Goal: Task Accomplishment & Management: Use online tool/utility

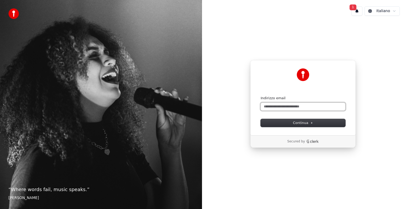
click at [287, 107] on input "Indirizzo email" at bounding box center [303, 107] width 85 height 8
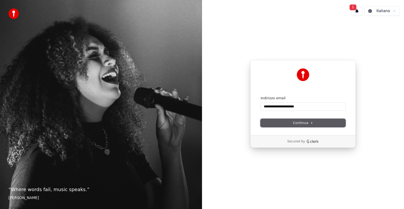
click at [300, 122] on span "Continua" at bounding box center [303, 123] width 20 height 5
type input "**********"
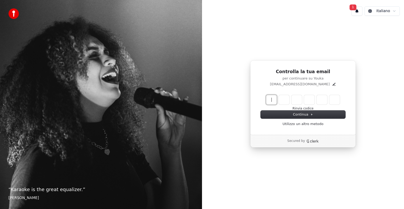
click at [272, 98] on input "Enter verification code" at bounding box center [308, 99] width 84 height 9
type input "******"
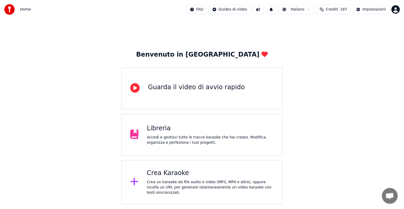
click at [264, 11] on button at bounding box center [258, 9] width 11 height 9
click at [366, 77] on div "Benvenuto in Youka Guarda il video di avvio rapido Libreria Accedi e gestisci t…" at bounding box center [202, 111] width 404 height 185
click at [214, 181] on div "Crea un karaoke da file audio o video (MP3, MP4 e altro), oppure incolla un URL…" at bounding box center [210, 188] width 127 height 16
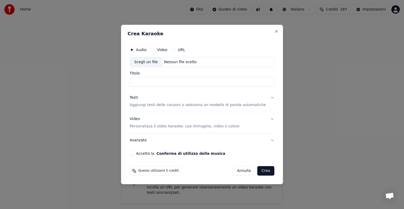
click at [180, 60] on div "Nessun file scelto" at bounding box center [180, 61] width 37 height 5
type input "**********"
click at [267, 97] on button "Testi Aggiungi testi delle canzoni o seleziona un modello di parole automatiche" at bounding box center [202, 101] width 145 height 21
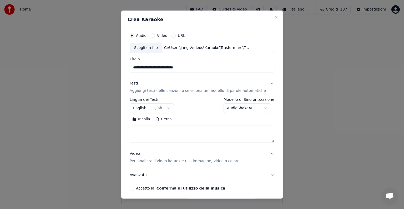
click at [171, 110] on button "English English" at bounding box center [152, 107] width 44 height 9
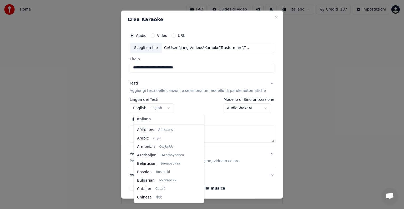
scroll to position [42, 0]
select select "**"
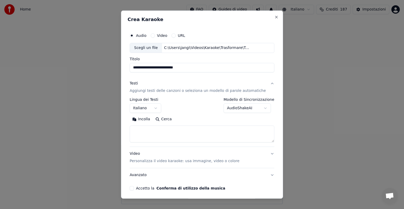
click at [150, 133] on textarea at bounding box center [202, 134] width 145 height 17
click at [147, 118] on button "Incolla" at bounding box center [141, 119] width 23 height 8
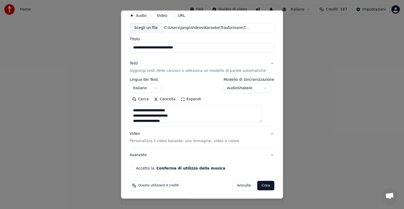
click at [264, 132] on button "Video Personalizza il video karaoke: usa immagine, video o colore" at bounding box center [202, 137] width 145 height 21
type textarea "**********"
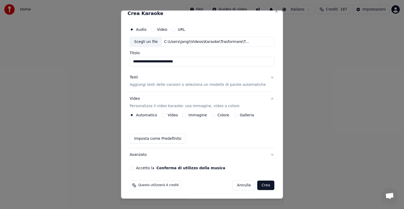
scroll to position [6, 0]
click at [187, 115] on button "Immagine" at bounding box center [184, 115] width 4 height 4
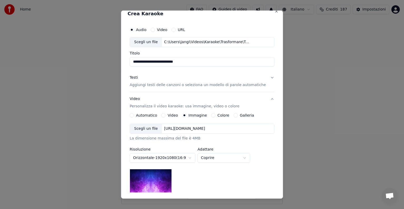
click at [197, 128] on div "https://imagedelivery.net/jkI57_JBx8hWPzcSI-uF5w/c7639807-3f76-4ea5-9112-66e75e…" at bounding box center [184, 128] width 45 height 5
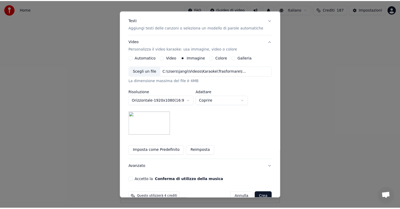
scroll to position [75, 0]
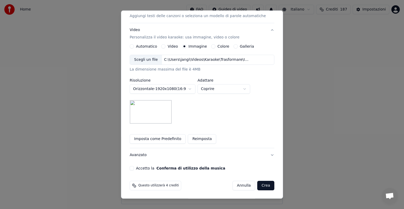
click at [134, 168] on button "Accetto la Conferma di utilizzo della musica" at bounding box center [132, 168] width 4 height 4
click at [258, 182] on button "Crea" at bounding box center [266, 185] width 17 height 9
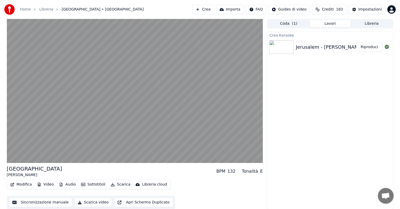
click at [371, 46] on button "Riproduci" at bounding box center [369, 46] width 26 height 9
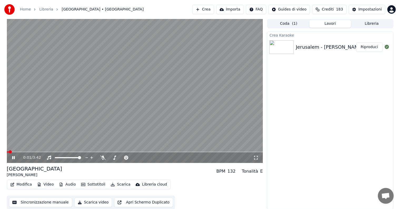
click at [13, 158] on icon at bounding box center [17, 158] width 12 height 4
click at [374, 45] on button "Riproduci" at bounding box center [369, 46] width 26 height 9
click at [13, 158] on icon at bounding box center [17, 158] width 12 height 4
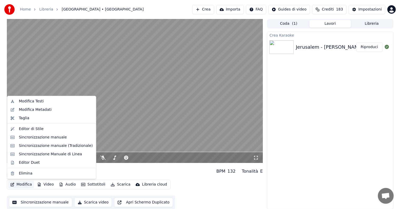
click at [21, 184] on button "Modifica" at bounding box center [21, 184] width 26 height 7
click at [30, 138] on div "Sincronizzazione manuale" at bounding box center [43, 137] width 48 height 5
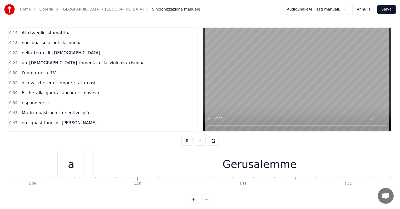
scroll to position [0, 7252]
click at [228, 169] on div "Gerusalemme" at bounding box center [249, 164] width 74 height 16
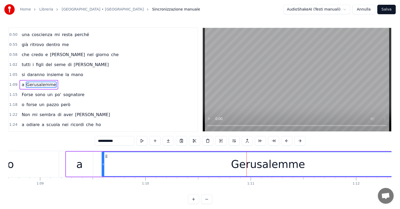
scroll to position [0, 7300]
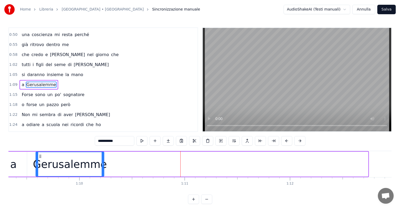
drag, startPoint x: 366, startPoint y: 161, endPoint x: 102, endPoint y: 179, distance: 264.9
click at [102, 179] on div "Al risveglio stamattina non una sola notizia buona nella terra di Gesù un Dio f…" at bounding box center [199, 170] width 383 height 39
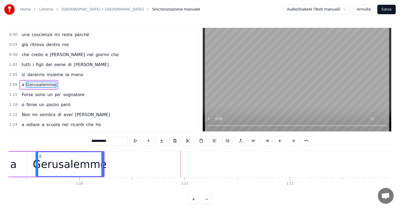
click at [123, 141] on input "**********" at bounding box center [107, 140] width 39 height 9
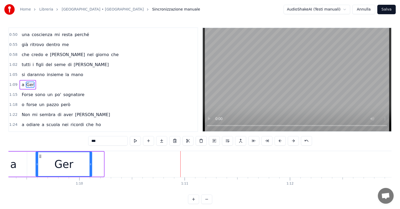
drag, startPoint x: 102, startPoint y: 163, endPoint x: 91, endPoint y: 163, distance: 11.9
click at [91, 163] on icon at bounding box center [91, 164] width 2 height 4
type input "***"
click at [164, 141] on button at bounding box center [161, 140] width 11 height 9
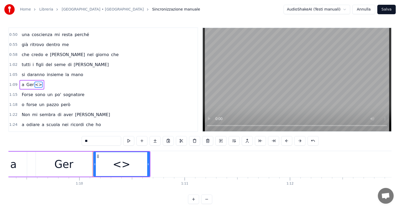
click at [106, 142] on input "**" at bounding box center [101, 140] width 39 height 9
type input "*"
click at [154, 141] on button at bounding box center [155, 140] width 11 height 9
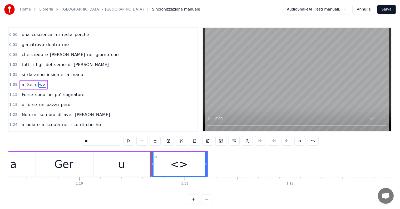
click at [105, 143] on input "**" at bounding box center [101, 140] width 39 height 9
type input "*"
type input "**"
click at [153, 141] on button at bounding box center [155, 140] width 11 height 9
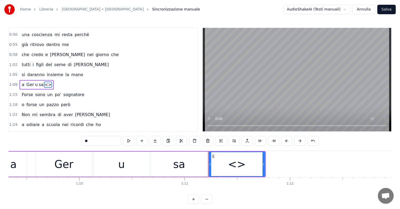
click at [106, 141] on input "**" at bounding box center [101, 140] width 39 height 9
type input "*"
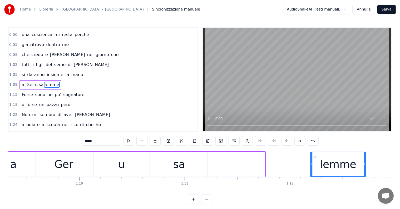
drag, startPoint x: 212, startPoint y: 156, endPoint x: 313, endPoint y: 160, distance: 101.2
click at [313, 160] on div "lemme" at bounding box center [338, 164] width 56 height 24
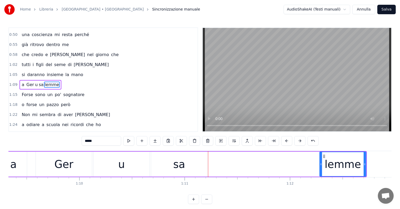
drag, startPoint x: 311, startPoint y: 167, endPoint x: 320, endPoint y: 167, distance: 9.7
click at [320, 167] on div at bounding box center [321, 164] width 2 height 24
click at [186, 170] on div "sa" at bounding box center [179, 164] width 56 height 25
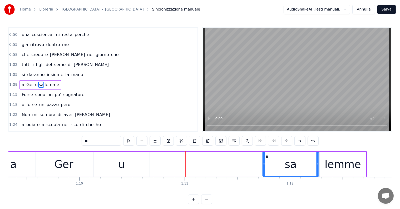
drag, startPoint x: 155, startPoint y: 155, endPoint x: 266, endPoint y: 160, distance: 111.7
click at [266, 160] on div "sa" at bounding box center [291, 164] width 56 height 24
drag, startPoint x: 264, startPoint y: 163, endPoint x: 228, endPoint y: 163, distance: 35.0
click at [230, 163] on circle at bounding box center [230, 163] width 0 height 0
click at [139, 167] on div "u" at bounding box center [121, 164] width 56 height 25
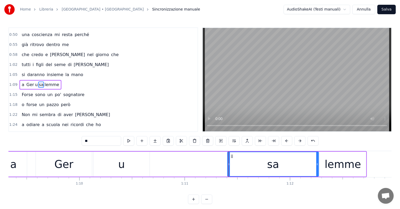
type input "*"
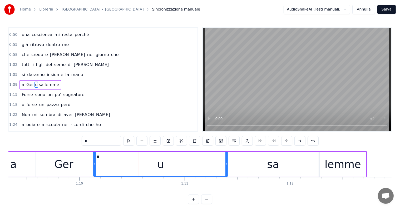
drag, startPoint x: 149, startPoint y: 164, endPoint x: 227, endPoint y: 164, distance: 78.2
click at [227, 164] on icon at bounding box center [226, 164] width 2 height 4
click at [93, 163] on icon at bounding box center [94, 164] width 2 height 4
click at [19, 80] on div "a Ger u sa lemme" at bounding box center [40, 84] width 42 height 9
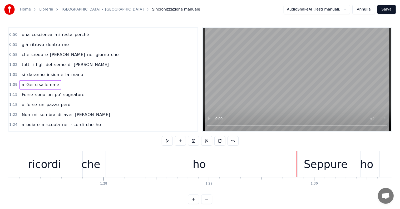
scroll to position [0, 9237]
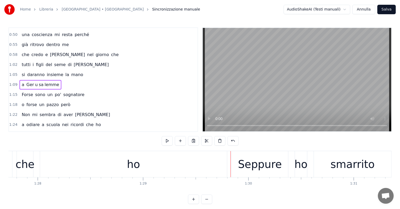
click at [145, 165] on div "ho" at bounding box center [133, 164] width 187 height 26
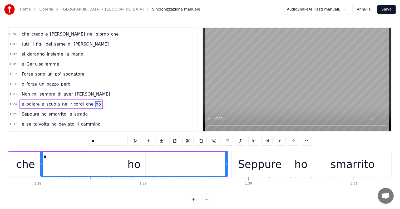
scroll to position [137, 0]
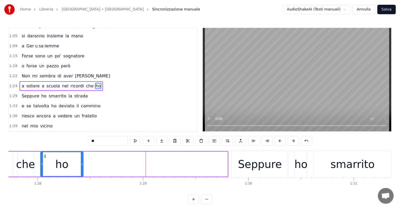
drag, startPoint x: 226, startPoint y: 159, endPoint x: 82, endPoint y: 155, distance: 144.3
click at [82, 155] on div at bounding box center [82, 164] width 2 height 24
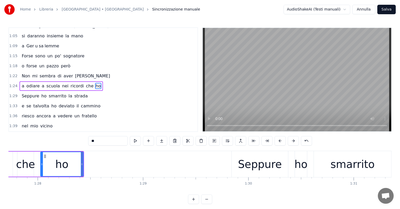
click at [19, 83] on div "a odiare a scuola nei ricordi che ho" at bounding box center [60, 85] width 83 height 9
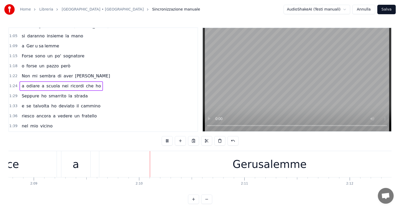
scroll to position [0, 13622]
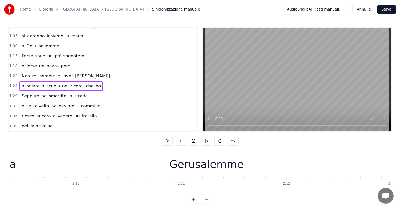
click at [203, 169] on div "Gerusalemme" at bounding box center [206, 164] width 74 height 16
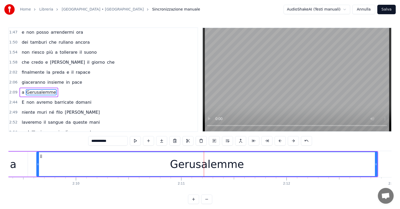
scroll to position [253, 0]
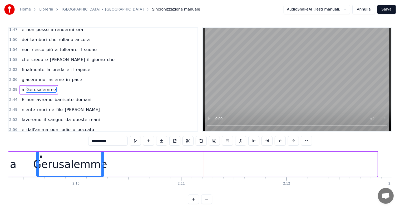
drag, startPoint x: 376, startPoint y: 160, endPoint x: 102, endPoint y: 170, distance: 273.7
click at [102, 170] on div at bounding box center [102, 164] width 2 height 24
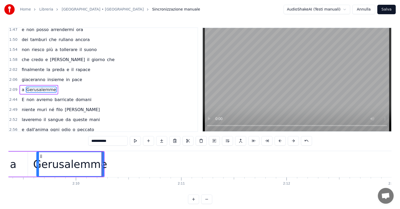
click at [120, 138] on input "**********" at bounding box center [107, 140] width 39 height 9
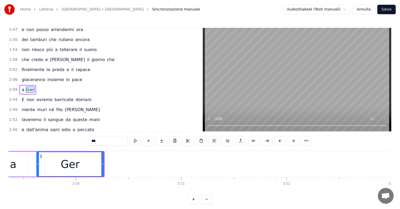
type input "***"
click at [102, 159] on div at bounding box center [102, 164] width 0 height 26
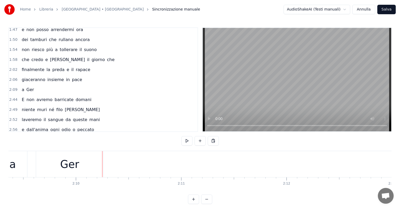
click at [77, 165] on div "Ger" at bounding box center [69, 164] width 19 height 16
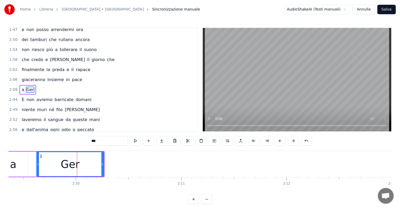
click at [100, 141] on input "***" at bounding box center [107, 140] width 39 height 9
drag, startPoint x: 103, startPoint y: 158, endPoint x: 82, endPoint y: 158, distance: 20.8
click at [82, 158] on div at bounding box center [82, 164] width 2 height 24
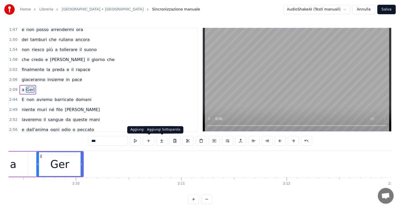
click at [160, 141] on button at bounding box center [161, 140] width 11 height 9
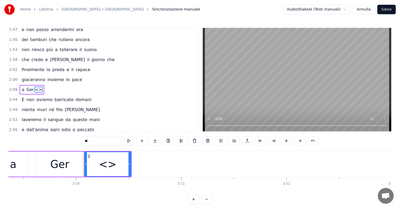
click at [102, 141] on input "**" at bounding box center [101, 140] width 39 height 9
type input "*"
click at [157, 141] on button at bounding box center [155, 140] width 11 height 9
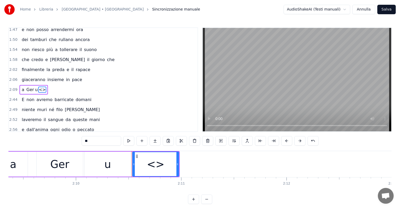
click at [98, 139] on input "**" at bounding box center [101, 140] width 39 height 9
type input "*"
type input "**"
click at [154, 141] on button at bounding box center [155, 140] width 11 height 9
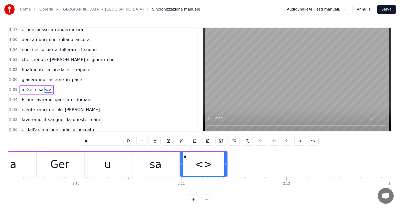
click at [106, 141] on input "**" at bounding box center [101, 140] width 39 height 9
type input "*"
click at [202, 185] on div "Al risveglio stamattina non una sola notizia buona nella terra di Gesù un Dio f…" at bounding box center [199, 170] width 383 height 39
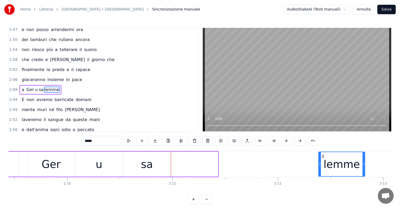
scroll to position [0, 13632]
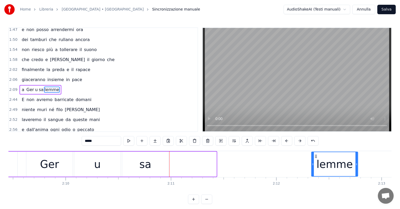
drag, startPoint x: 184, startPoint y: 156, endPoint x: 316, endPoint y: 155, distance: 131.4
click at [316, 155] on icon at bounding box center [316, 156] width 4 height 4
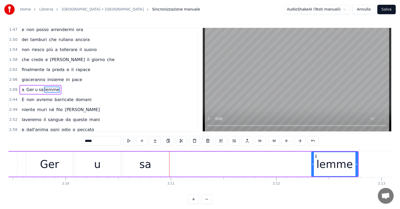
click at [144, 166] on div "sa" at bounding box center [145, 164] width 12 height 16
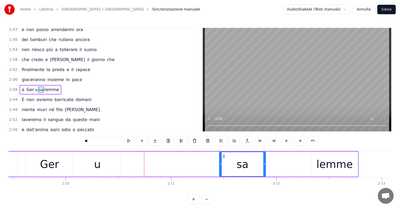
drag, startPoint x: 126, startPoint y: 156, endPoint x: 223, endPoint y: 165, distance: 97.3
click at [223, 165] on div "sa" at bounding box center [243, 164] width 46 height 24
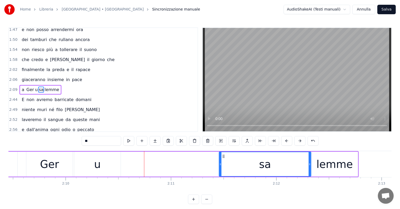
drag, startPoint x: 264, startPoint y: 160, endPoint x: 310, endPoint y: 161, distance: 45.6
click at [310, 161] on div at bounding box center [310, 164] width 2 height 24
click at [107, 160] on div "u" at bounding box center [97, 164] width 46 height 25
type input "*"
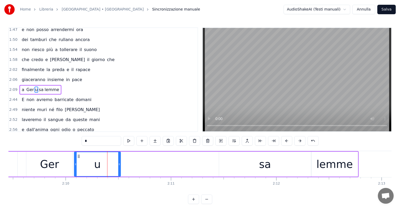
click at [120, 162] on icon at bounding box center [119, 164] width 2 height 4
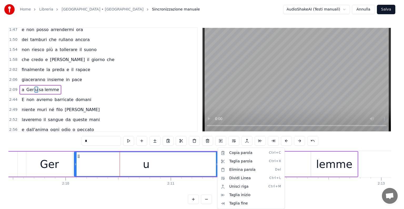
click at [196, 184] on html "Home Libreria Jerusalem • Sanzotta Sincronizzazione manuale AudioShakeAI (Testi…" at bounding box center [202, 106] width 404 height 212
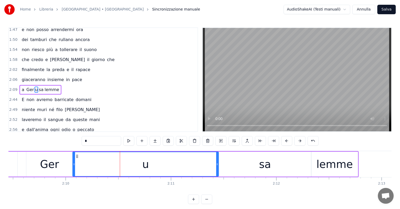
click at [74, 163] on icon at bounding box center [74, 164] width 2 height 4
click at [23, 85] on div "a Ger u sa lemme" at bounding box center [40, 89] width 42 height 9
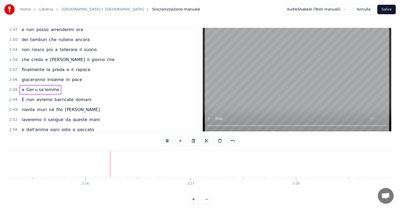
scroll to position [0, 14254]
click at [19, 85] on div "a Ger u sa lemme" at bounding box center [40, 89] width 42 height 9
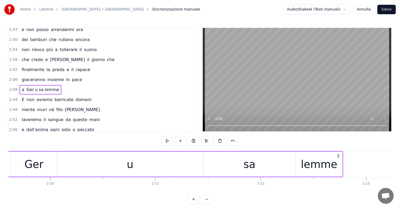
scroll to position [0, 13585]
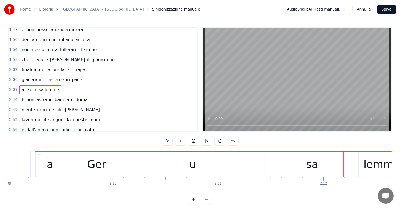
click at [314, 166] on div "sa" at bounding box center [312, 164] width 12 height 16
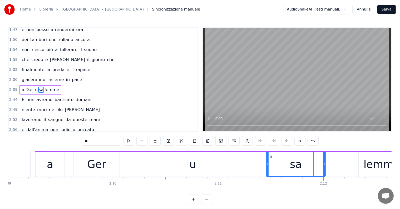
drag, startPoint x: 357, startPoint y: 161, endPoint x: 325, endPoint y: 164, distance: 32.0
click at [325, 164] on div at bounding box center [324, 164] width 2 height 24
click at [362, 165] on div "lemme" at bounding box center [382, 164] width 46 height 25
type input "*****"
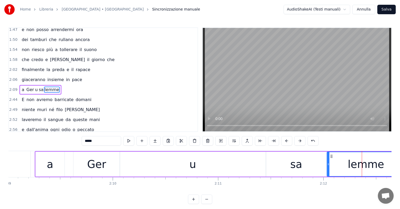
drag, startPoint x: 359, startPoint y: 164, endPoint x: 327, endPoint y: 164, distance: 31.6
click at [327, 164] on icon at bounding box center [328, 164] width 2 height 4
click at [22, 85] on div "a Ger u sa lemme" at bounding box center [40, 89] width 42 height 9
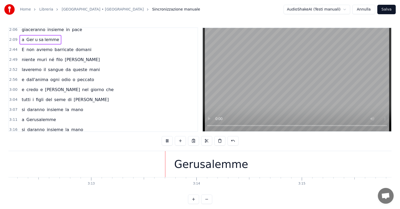
scroll to position [0, 20313]
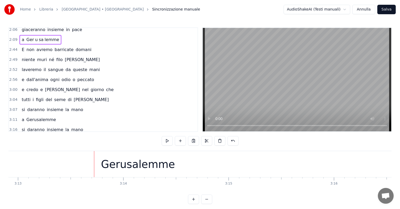
click at [161, 171] on div "Gerusalemme" at bounding box center [138, 164] width 74 height 16
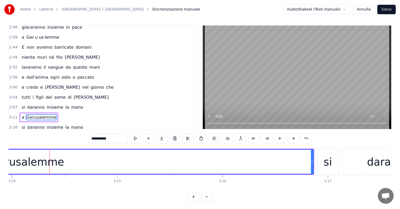
scroll to position [0, 20438]
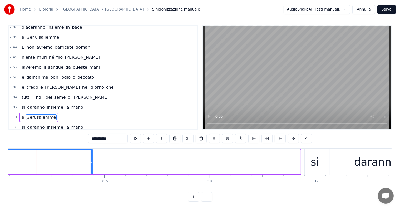
drag, startPoint x: 298, startPoint y: 162, endPoint x: 91, endPoint y: 170, distance: 207.6
click at [91, 170] on div at bounding box center [92, 162] width 2 height 24
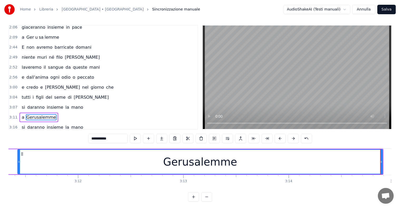
scroll to position [0, 20253]
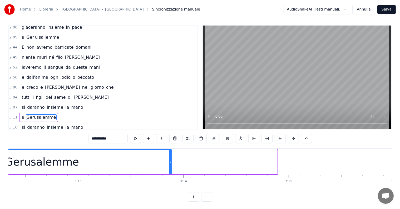
drag, startPoint x: 275, startPoint y: 159, endPoint x: 170, endPoint y: 163, distance: 105.7
click at [170, 163] on div at bounding box center [170, 162] width 2 height 24
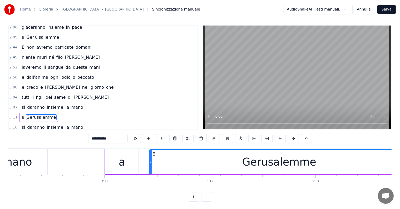
scroll to position [0, 20082]
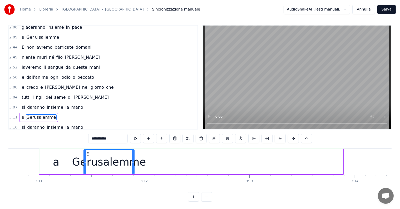
drag, startPoint x: 341, startPoint y: 158, endPoint x: 133, endPoint y: 167, distance: 208.9
click at [133, 167] on div at bounding box center [133, 162] width 2 height 24
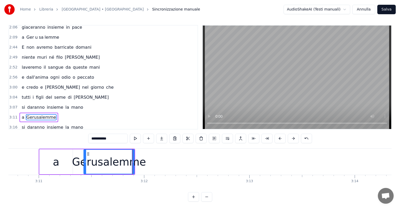
click at [116, 138] on input "**********" at bounding box center [107, 138] width 39 height 9
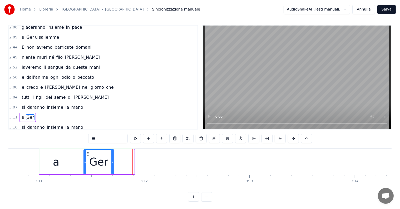
drag, startPoint x: 133, startPoint y: 157, endPoint x: 112, endPoint y: 159, distance: 20.6
click at [112, 159] on div at bounding box center [112, 162] width 2 height 24
type input "***"
click at [162, 138] on button at bounding box center [161, 138] width 11 height 9
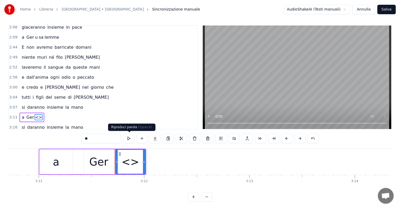
click at [103, 136] on input "**" at bounding box center [101, 138] width 39 height 9
type input "*"
click at [156, 137] on button at bounding box center [155, 138] width 11 height 9
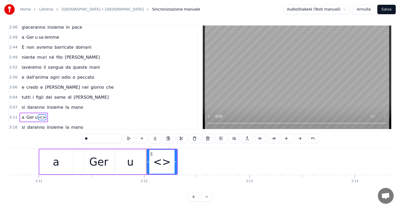
click at [101, 138] on input "**" at bounding box center [101, 138] width 39 height 9
type input "*"
type input "**"
click at [156, 138] on button at bounding box center [155, 138] width 11 height 9
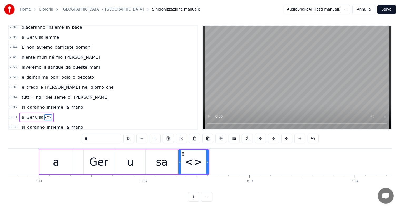
click at [107, 137] on input "**" at bounding box center [101, 138] width 39 height 9
type input "*"
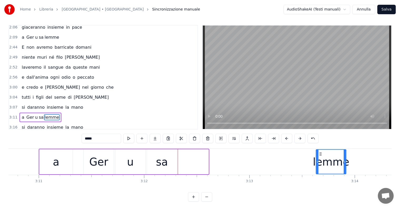
drag, startPoint x: 182, startPoint y: 152, endPoint x: 321, endPoint y: 152, distance: 138.2
click at [321, 152] on icon at bounding box center [320, 154] width 4 height 4
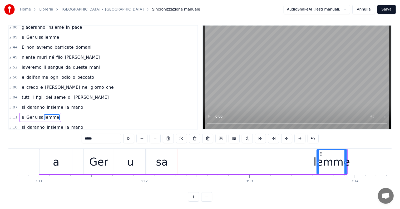
click at [153, 163] on div "sa" at bounding box center [162, 161] width 30 height 25
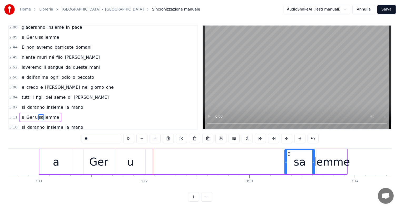
drag, startPoint x: 150, startPoint y: 153, endPoint x: 288, endPoint y: 153, distance: 137.7
click at [288, 153] on icon at bounding box center [289, 154] width 4 height 4
click at [121, 160] on div "u" at bounding box center [130, 161] width 30 height 25
type input "*"
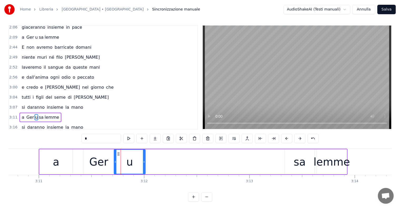
click at [115, 158] on div at bounding box center [115, 162] width 2 height 24
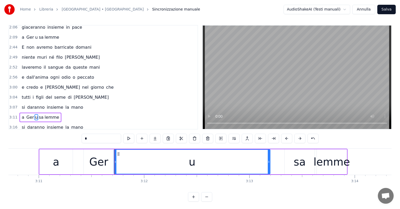
drag, startPoint x: 144, startPoint y: 157, endPoint x: 269, endPoint y: 158, distance: 124.8
click at [269, 158] on div at bounding box center [269, 162] width 2 height 24
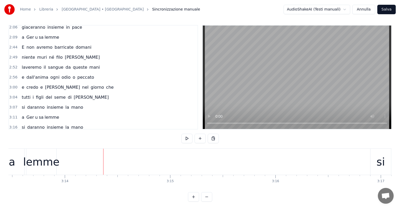
scroll to position [0, 20293]
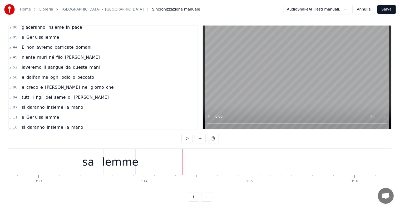
click at [125, 162] on div "lemme" at bounding box center [120, 162] width 36 height 16
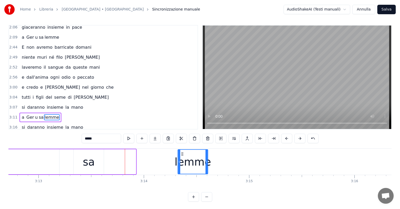
drag, startPoint x: 110, startPoint y: 153, endPoint x: 181, endPoint y: 159, distance: 71.9
click at [182, 159] on div "lemme" at bounding box center [192, 162] width 29 height 24
click at [101, 164] on div "sa" at bounding box center [89, 161] width 30 height 25
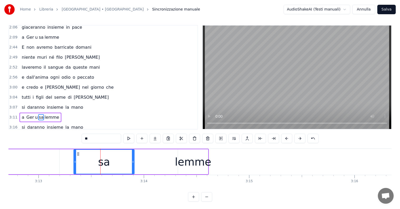
drag, startPoint x: 102, startPoint y: 162, endPoint x: 133, endPoint y: 162, distance: 31.1
click at [133, 162] on icon at bounding box center [133, 162] width 2 height 4
click at [182, 165] on div "lemme" at bounding box center [193, 162] width 36 height 16
type input "*****"
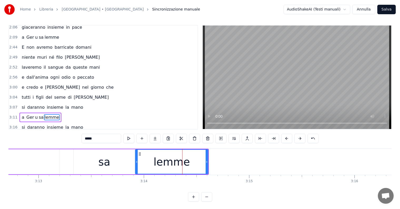
drag, startPoint x: 179, startPoint y: 161, endPoint x: 136, endPoint y: 161, distance: 42.6
click at [136, 161] on icon at bounding box center [137, 162] width 2 height 4
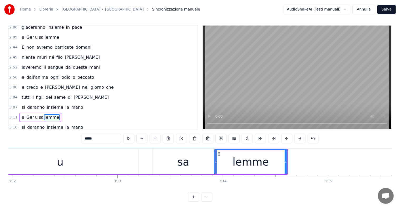
scroll to position [0, 20201]
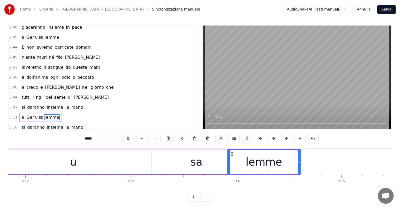
click at [20, 113] on div "a Ger u sa lemme" at bounding box center [40, 117] width 42 height 9
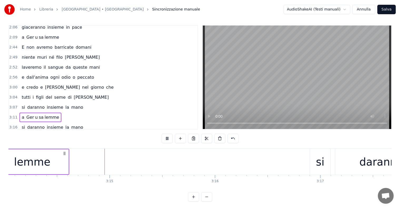
scroll to position [0, 20432]
click at [60, 159] on div "lemme" at bounding box center [32, 161] width 73 height 25
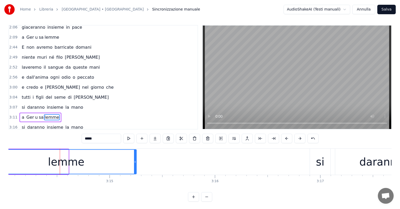
drag, startPoint x: 66, startPoint y: 161, endPoint x: 134, endPoint y: 161, distance: 67.9
click at [134, 161] on icon at bounding box center [135, 162] width 2 height 4
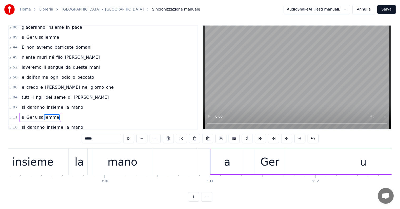
scroll to position [0, 19792]
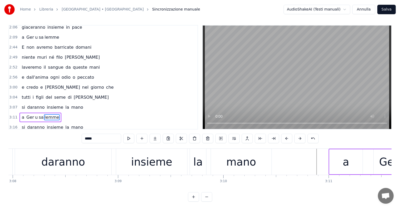
click at [29, 113] on div "a Ger u sa lemme" at bounding box center [40, 117] width 42 height 9
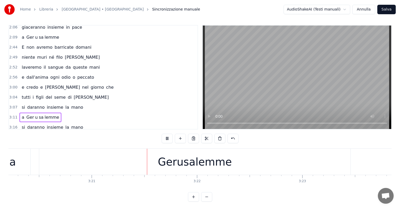
scroll to position [0, 21145]
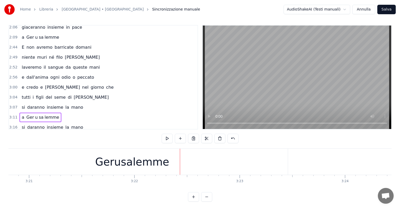
click at [137, 161] on div "Gerusalemme" at bounding box center [132, 162] width 74 height 16
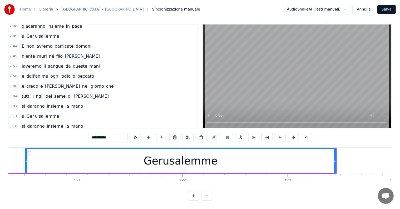
scroll to position [0, 21083]
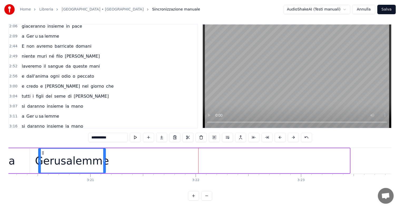
drag, startPoint x: 348, startPoint y: 152, endPoint x: 104, endPoint y: 181, distance: 245.8
click at [104, 181] on div "Al risveglio stamattina non una sola notizia buona nella terra di Gesù un Dio f…" at bounding box center [199, 166] width 383 height 39
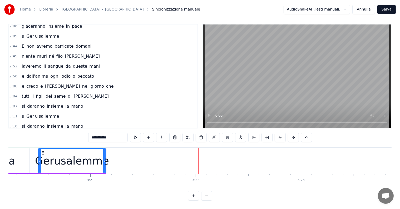
click at [122, 133] on input "**********" at bounding box center [107, 137] width 39 height 9
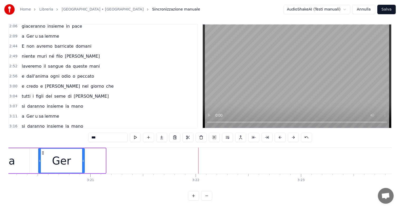
drag, startPoint x: 104, startPoint y: 152, endPoint x: 83, endPoint y: 156, distance: 21.5
click at [83, 156] on div at bounding box center [83, 161] width 2 height 24
type input "***"
click at [161, 134] on button at bounding box center [161, 137] width 11 height 9
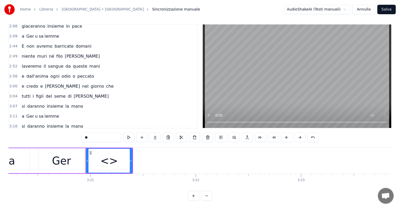
click at [100, 134] on input "**" at bounding box center [101, 137] width 39 height 9
type input "*"
click at [158, 133] on button at bounding box center [155, 137] width 11 height 9
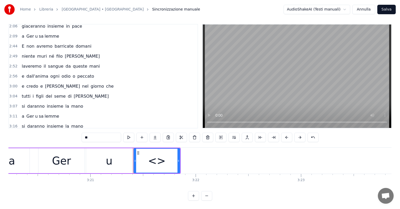
click at [106, 133] on input "**" at bounding box center [101, 137] width 39 height 9
type input "*"
type input "**"
click at [156, 133] on button at bounding box center [155, 137] width 11 height 9
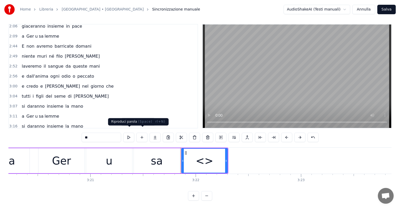
click at [113, 133] on input "**" at bounding box center [101, 137] width 39 height 9
type input "*"
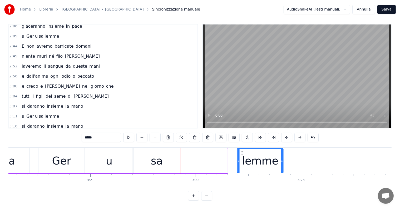
drag, startPoint x: 185, startPoint y: 148, endPoint x: 241, endPoint y: 151, distance: 55.9
click at [241, 151] on div "lemme" at bounding box center [260, 161] width 46 height 24
click at [282, 152] on div "lemme" at bounding box center [260, 160] width 47 height 25
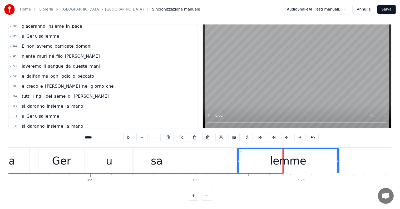
drag, startPoint x: 281, startPoint y: 152, endPoint x: 337, endPoint y: 152, distance: 56.1
click at [337, 152] on div at bounding box center [338, 161] width 2 height 24
click at [158, 165] on div "sa" at bounding box center [157, 160] width 46 height 25
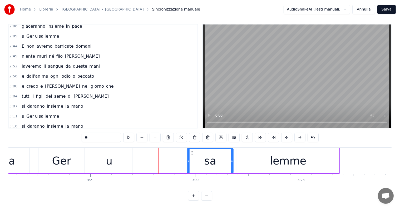
drag, startPoint x: 138, startPoint y: 147, endPoint x: 192, endPoint y: 151, distance: 53.6
click at [192, 151] on div "sa" at bounding box center [210, 161] width 46 height 24
click at [117, 160] on div "u" at bounding box center [109, 160] width 46 height 25
type input "*"
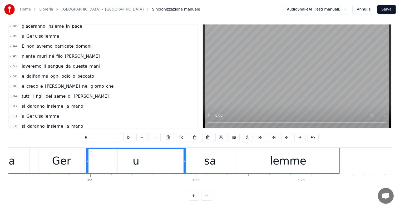
drag, startPoint x: 131, startPoint y: 155, endPoint x: 185, endPoint y: 157, distance: 54.0
click at [185, 159] on icon at bounding box center [184, 161] width 2 height 4
click at [22, 131] on div "3:20 a Ger u sa lemme" at bounding box center [103, 136] width 188 height 10
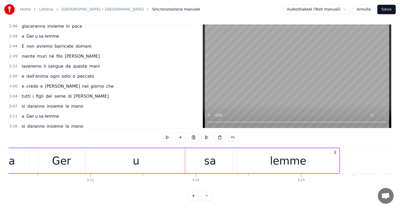
scroll to position [0, 21042]
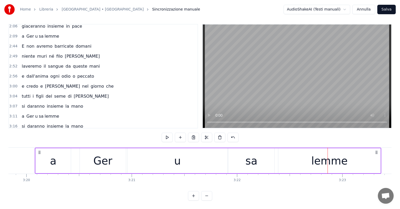
click at [303, 155] on div "lemme" at bounding box center [329, 160] width 102 height 25
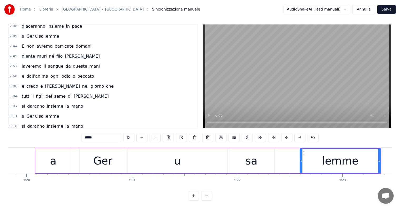
drag, startPoint x: 280, startPoint y: 156, endPoint x: 301, endPoint y: 156, distance: 21.6
click at [301, 159] on icon at bounding box center [301, 161] width 2 height 4
click at [254, 158] on div "sa" at bounding box center [251, 161] width 12 height 16
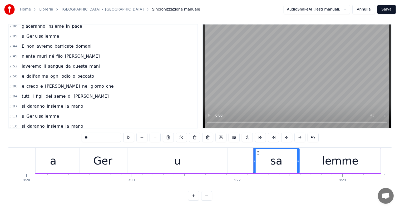
drag, startPoint x: 233, startPoint y: 148, endPoint x: 258, endPoint y: 148, distance: 25.0
click at [258, 153] on circle at bounding box center [258, 153] width 0 height 0
click at [189, 155] on div "u" at bounding box center [177, 160] width 100 height 25
type input "*"
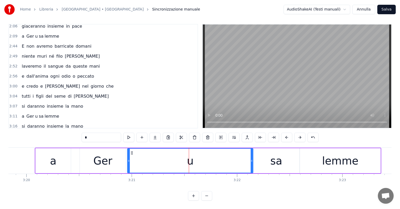
drag, startPoint x: 226, startPoint y: 153, endPoint x: 252, endPoint y: 153, distance: 25.5
click at [252, 153] on div at bounding box center [252, 161] width 2 height 24
click at [21, 132] on div "a Ger u sa lemme" at bounding box center [40, 136] width 42 height 9
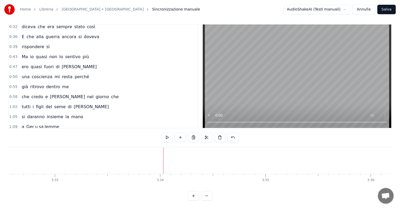
scroll to position [79, 0]
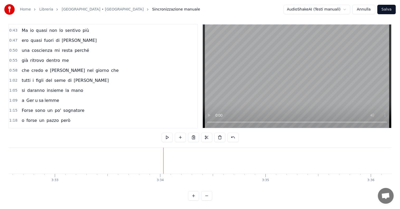
click at [20, 96] on div "a Ger u sa lemme" at bounding box center [40, 100] width 42 height 9
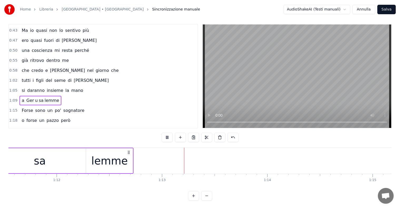
scroll to position [0, 7622]
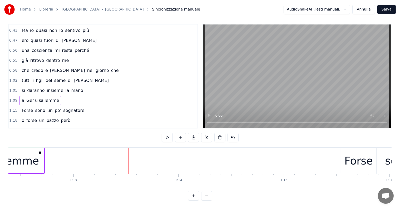
click at [391, 5] on button "Salva" at bounding box center [386, 9] width 18 height 9
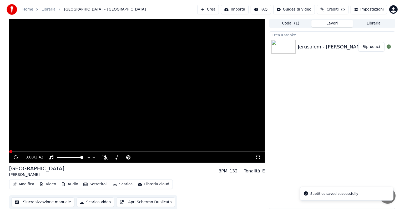
scroll to position [0, 0]
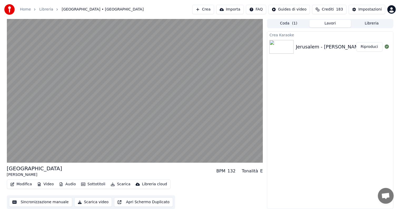
click at [367, 48] on button "Riproduci" at bounding box center [369, 46] width 26 height 9
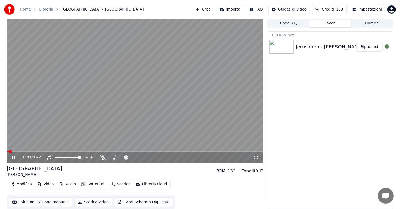
click at [13, 157] on icon at bounding box center [13, 157] width 3 height 3
click at [117, 183] on button "Scarica" at bounding box center [120, 184] width 24 height 7
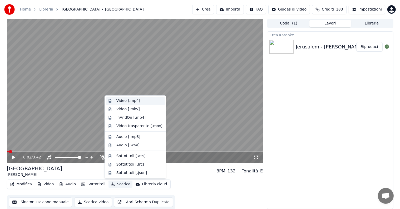
click at [139, 103] on div "Video [.mp4]" at bounding box center [139, 100] width 46 height 5
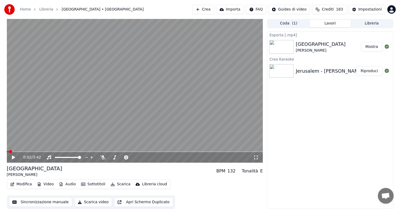
click at [213, 8] on button "Crea" at bounding box center [203, 9] width 22 height 9
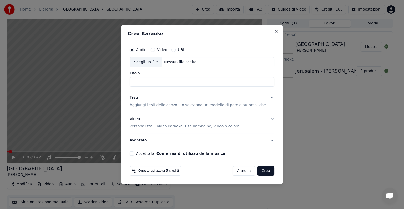
click at [179, 62] on div "Nessun file scelto" at bounding box center [180, 61] width 37 height 5
type input "**********"
click at [266, 118] on button "Video Personalizza il video karaoke: usa immagine, video o colore" at bounding box center [202, 122] width 145 height 21
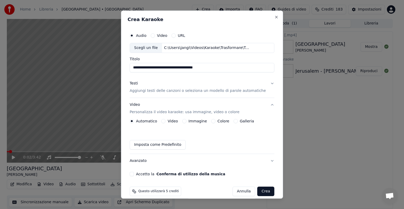
click at [185, 120] on button "Immagine" at bounding box center [184, 121] width 4 height 4
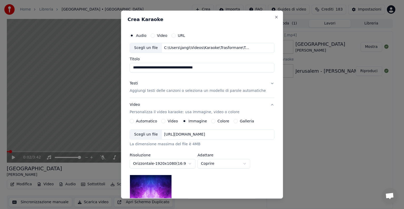
click at [200, 132] on div "https://imagedelivery.net/jkI57_JBx8hWPzcSI-uF5w/c7639807-3f76-4ea5-9112-66e75e…" at bounding box center [184, 134] width 45 height 5
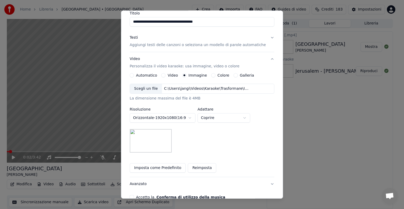
scroll to position [75, 0]
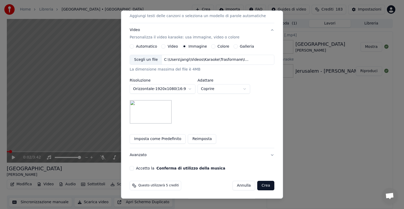
click at [134, 168] on button "Accetto la Conferma di utilizzo della musica" at bounding box center [132, 168] width 4 height 4
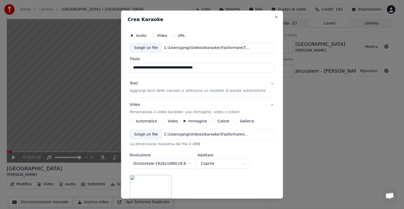
click at [264, 82] on button "Testi Aggiungi testi delle canzoni o seleziona un modello di parole automatiche" at bounding box center [202, 87] width 145 height 21
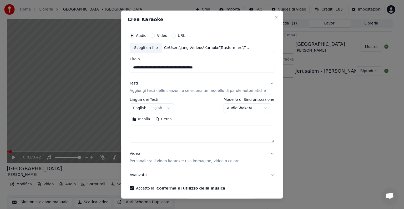
click at [261, 107] on body "**********" at bounding box center [200, 104] width 400 height 209
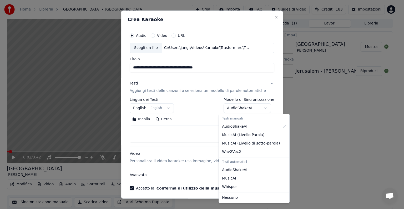
select select "**********"
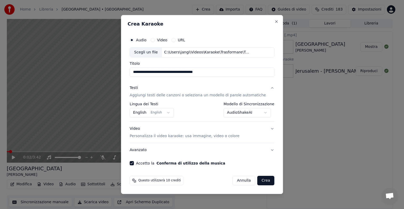
click at [172, 114] on button "English English" at bounding box center [152, 112] width 44 height 9
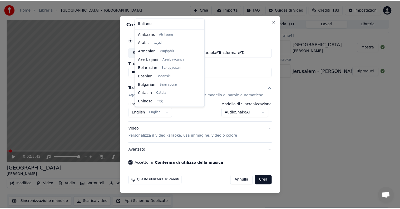
scroll to position [42, 0]
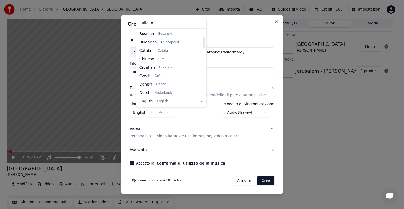
select select "**"
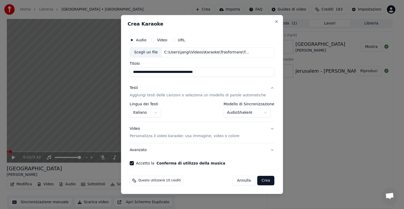
click at [241, 182] on button "Annulla" at bounding box center [244, 180] width 23 height 9
select select "**********"
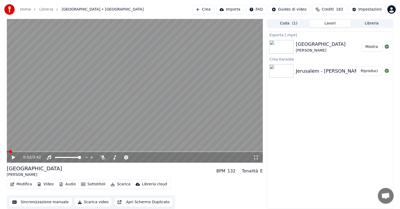
click at [371, 45] on button "Mostra" at bounding box center [372, 46] width 22 height 9
